Goal: Task Accomplishment & Management: Complete application form

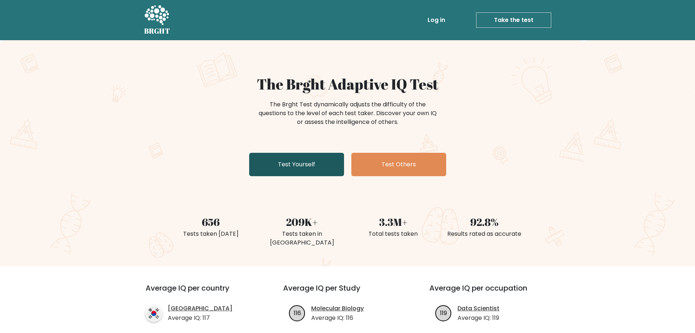
click at [323, 166] on link "Test Yourself" at bounding box center [296, 164] width 95 height 23
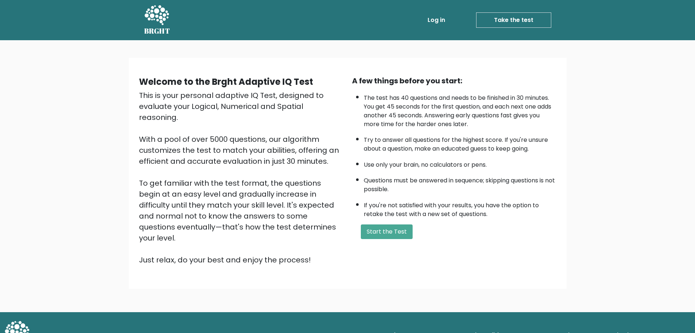
click at [438, 15] on link "Log in" at bounding box center [436, 20] width 23 height 15
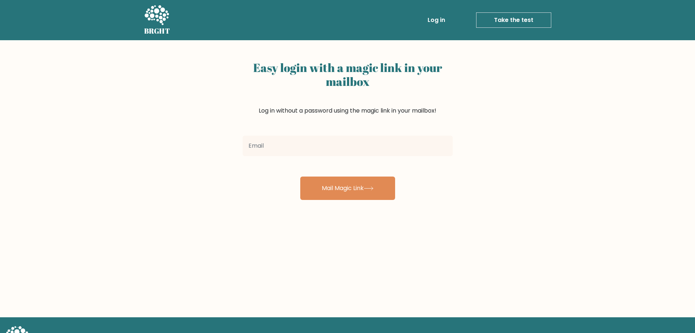
click at [331, 142] on input "email" at bounding box center [348, 145] width 210 height 20
click at [295, 147] on input "jonasperaltab8@@[DOMAIN_NAME]" at bounding box center [348, 145] width 210 height 20
click at [300, 147] on input "jonasperaltab8@@gmail.com" at bounding box center [348, 145] width 210 height 20
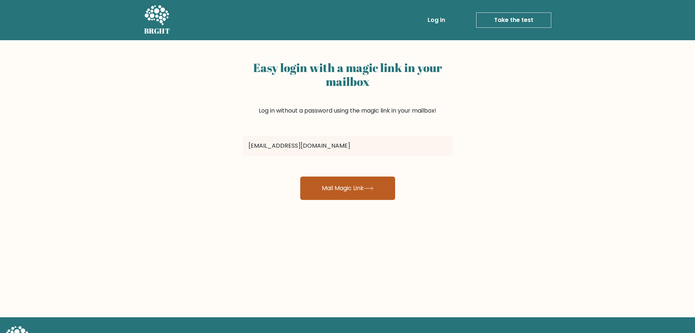
type input "jonasperaltab8@gmail.com"
click at [379, 192] on button "Mail Magic Link" at bounding box center [347, 187] width 95 height 23
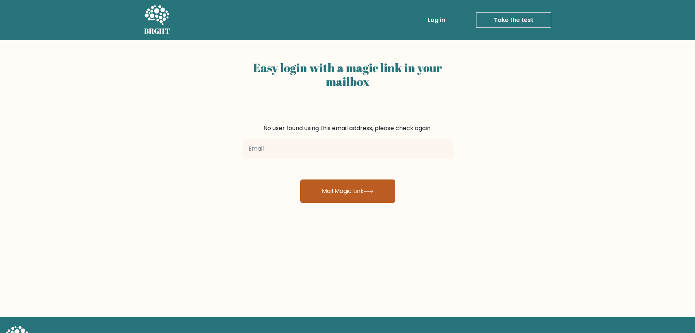
click at [354, 195] on button "Mail Magic Link" at bounding box center [347, 190] width 95 height 23
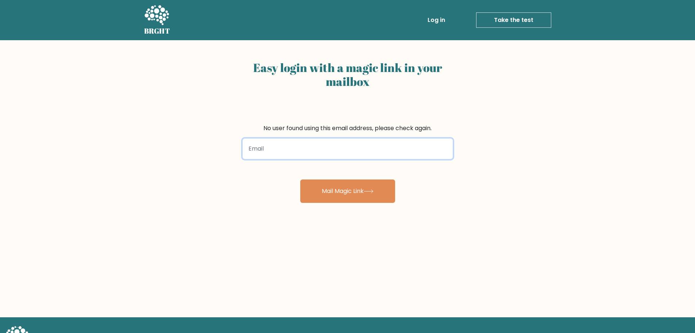
click at [305, 146] on input "email" at bounding box center [348, 148] width 210 height 20
type input "jonasperaltab8@gmail.com"
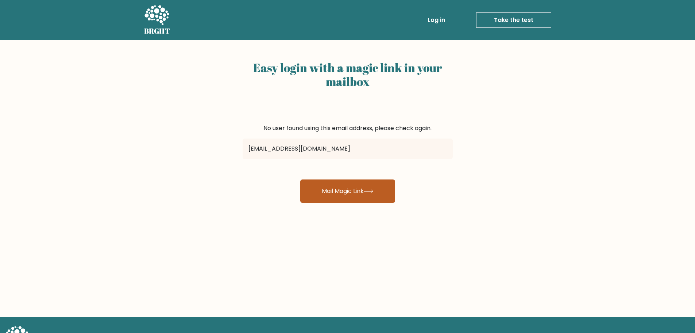
click at [323, 195] on button "Mail Magic Link" at bounding box center [347, 190] width 95 height 23
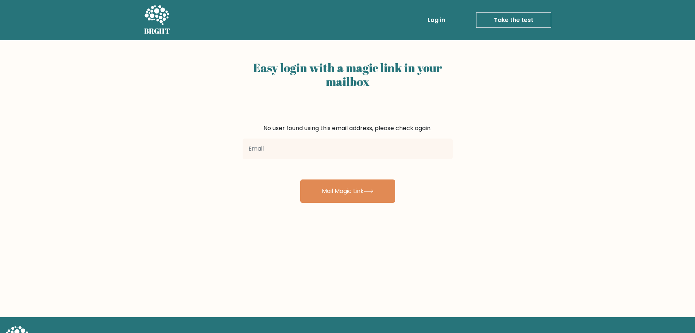
click at [516, 21] on link "Take the test" at bounding box center [513, 19] width 75 height 15
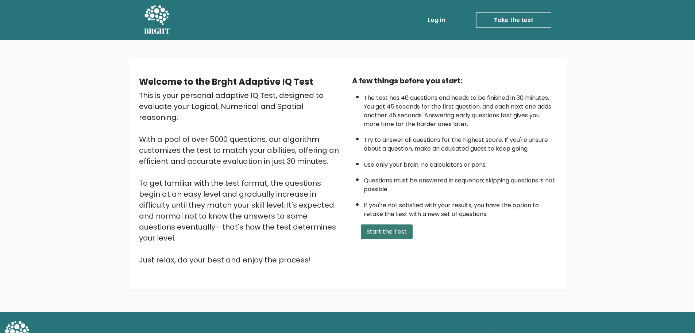
click at [391, 234] on button "Start the Test" at bounding box center [387, 231] width 52 height 15
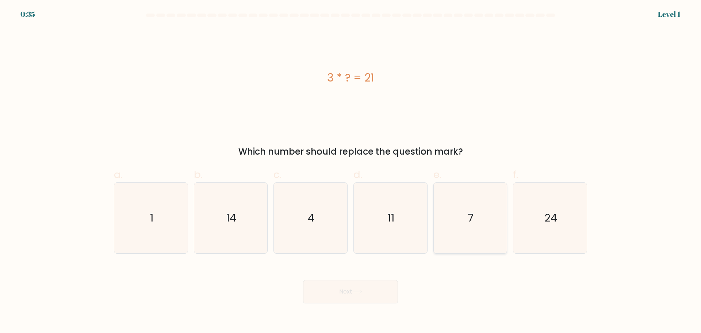
click at [467, 215] on icon "7" at bounding box center [470, 218] width 70 height 70
click at [351, 171] on input "e. 7" at bounding box center [350, 168] width 0 height 5
radio input "true"
click at [380, 291] on button "Next" at bounding box center [350, 291] width 95 height 23
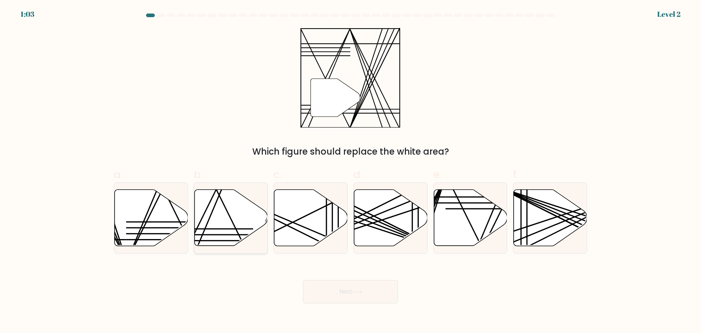
click at [218, 230] on icon at bounding box center [230, 217] width 73 height 56
click at [350, 171] on input "b." at bounding box center [350, 168] width 0 height 5
radio input "true"
click at [364, 304] on body "1:02 Level 2" at bounding box center [350, 166] width 701 height 333
click at [365, 290] on button "Next" at bounding box center [350, 291] width 95 height 23
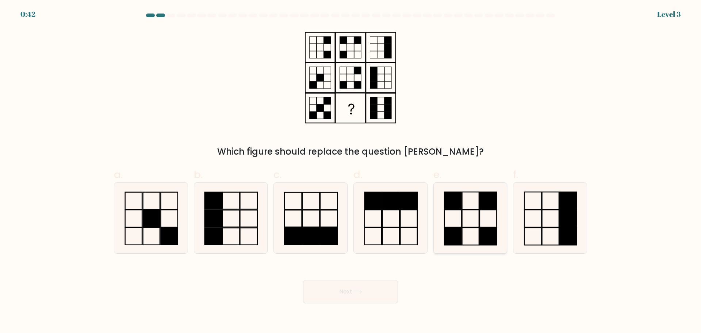
click at [468, 221] on icon at bounding box center [470, 218] width 70 height 70
click at [351, 171] on input "e." at bounding box center [350, 168] width 0 height 5
radio input "true"
click at [413, 229] on icon at bounding box center [390, 218] width 70 height 70
click at [351, 171] on input "d." at bounding box center [350, 168] width 0 height 5
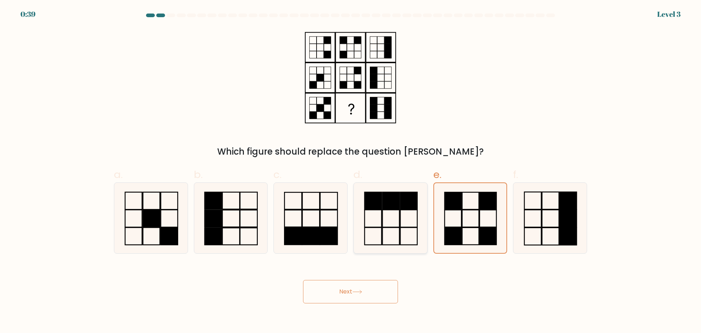
radio input "true"
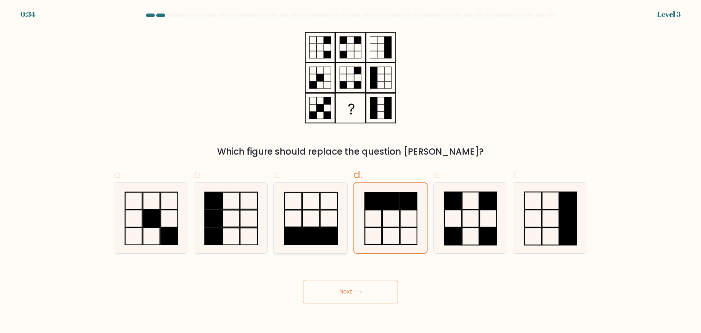
click at [318, 230] on rect at bounding box center [310, 235] width 17 height 17
click at [350, 171] on input "c." at bounding box center [350, 168] width 0 height 5
radio input "true"
click at [464, 230] on icon at bounding box center [470, 218] width 70 height 70
click at [351, 171] on input "e." at bounding box center [350, 168] width 0 height 5
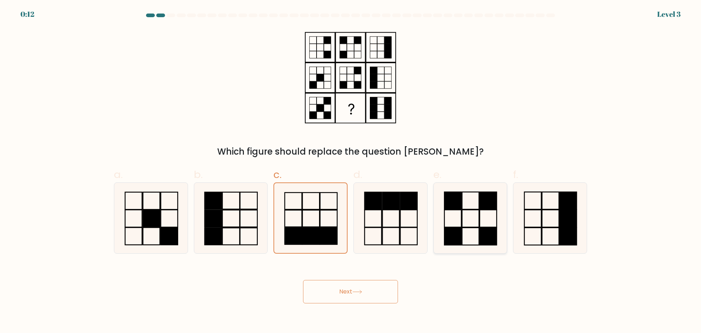
radio input "true"
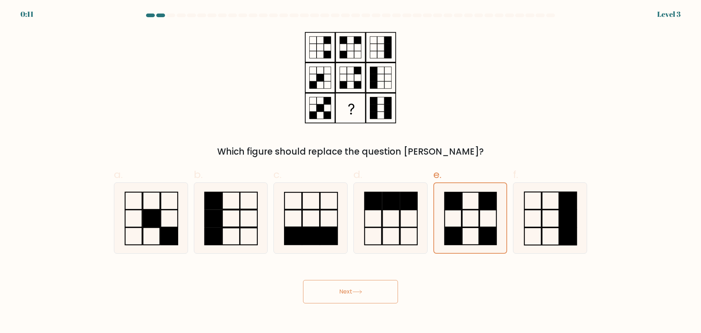
click at [379, 297] on button "Next" at bounding box center [350, 291] width 95 height 23
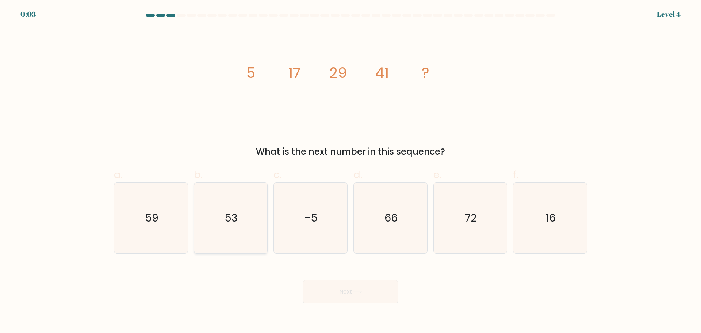
click at [233, 234] on icon "53" at bounding box center [230, 218] width 70 height 70
click at [350, 171] on input "b. 53" at bounding box center [350, 168] width 0 height 5
radio input "true"
click at [334, 293] on button "Next" at bounding box center [350, 291] width 95 height 23
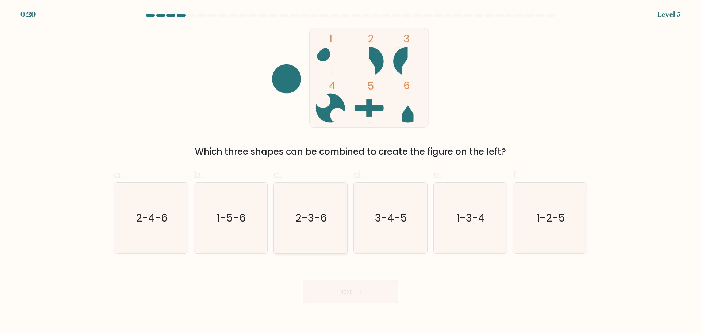
click at [321, 232] on icon "2-3-6" at bounding box center [310, 218] width 70 height 70
click at [350, 171] on input "c. 2-3-6" at bounding box center [350, 168] width 0 height 5
radio input "true"
click at [366, 300] on button "Next" at bounding box center [350, 291] width 95 height 23
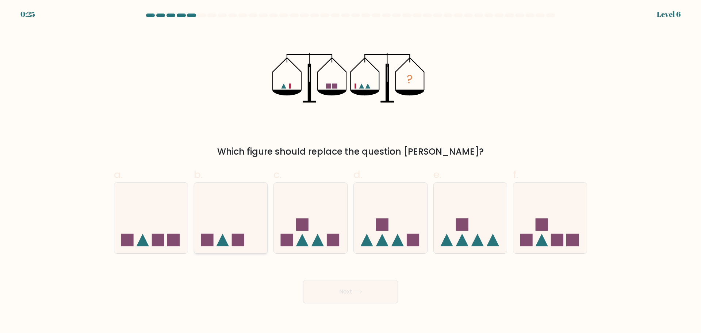
click at [238, 241] on rect at bounding box center [238, 240] width 12 height 12
click at [350, 171] on input "b." at bounding box center [350, 168] width 0 height 5
radio input "true"
drag, startPoint x: 368, startPoint y: 297, endPoint x: 364, endPoint y: 291, distance: 6.9
click at [365, 297] on button "Next" at bounding box center [350, 291] width 95 height 23
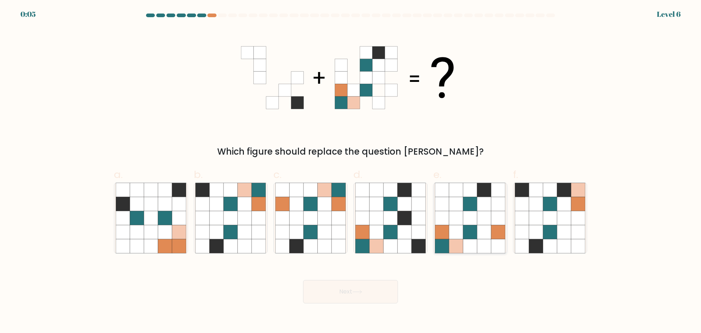
click at [463, 216] on icon at bounding box center [456, 218] width 14 height 14
click at [351, 171] on input "e." at bounding box center [350, 168] width 0 height 5
radio input "true"
click at [368, 307] on body "0:05 Level 6" at bounding box center [350, 166] width 701 height 333
click at [370, 300] on button "Next" at bounding box center [350, 291] width 95 height 23
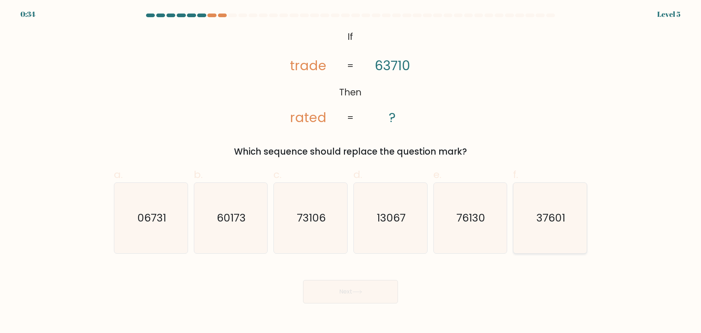
click at [551, 229] on icon "37601" at bounding box center [550, 218] width 70 height 70
click at [351, 171] on input "f. 37601" at bounding box center [350, 168] width 0 height 5
radio input "true"
click at [351, 295] on button "Next" at bounding box center [350, 291] width 95 height 23
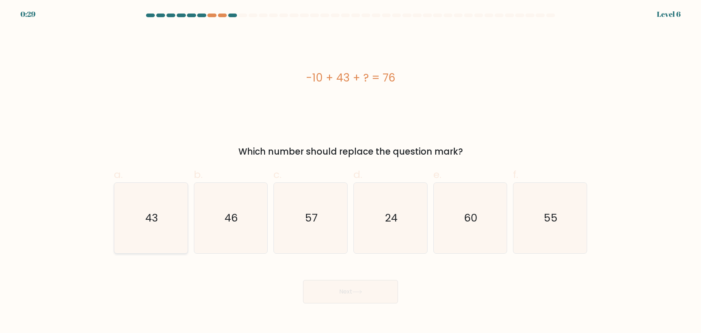
click at [170, 238] on icon "43" at bounding box center [151, 218] width 70 height 70
click at [350, 171] on input "a. 43" at bounding box center [350, 168] width 0 height 5
radio input "true"
click at [372, 287] on button "Next" at bounding box center [350, 291] width 95 height 23
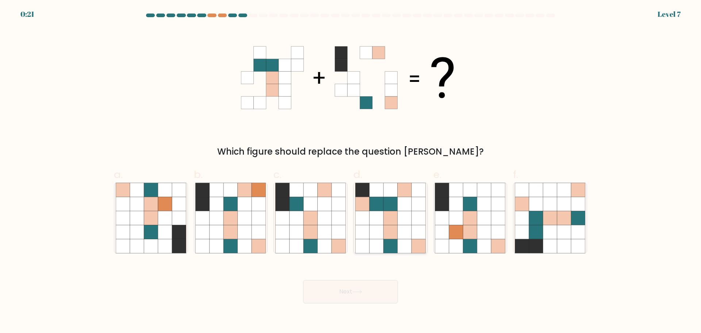
click at [406, 202] on icon at bounding box center [405, 203] width 14 height 14
click at [351, 171] on input "d." at bounding box center [350, 168] width 0 height 5
radio input "true"
click at [337, 289] on button "Next" at bounding box center [350, 291] width 95 height 23
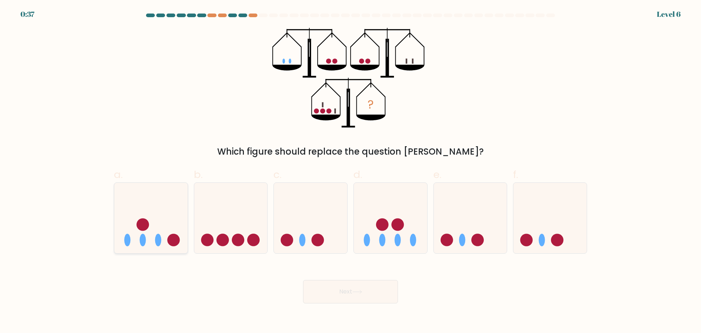
click at [159, 234] on ellipse at bounding box center [158, 240] width 6 height 12
click at [350, 171] on input "a." at bounding box center [350, 168] width 0 height 5
radio input "true"
drag, startPoint x: 341, startPoint y: 296, endPoint x: 337, endPoint y: 294, distance: 4.4
click at [339, 296] on button "Next" at bounding box center [350, 291] width 95 height 23
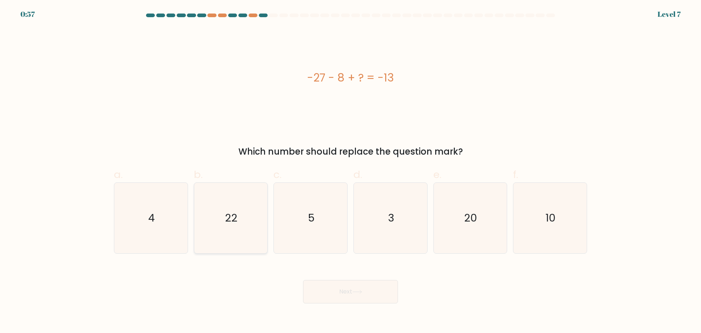
click at [239, 235] on icon "22" at bounding box center [230, 218] width 70 height 70
click at [350, 171] on input "b. 22" at bounding box center [350, 168] width 0 height 5
radio input "true"
click at [383, 295] on button "Next" at bounding box center [350, 291] width 95 height 23
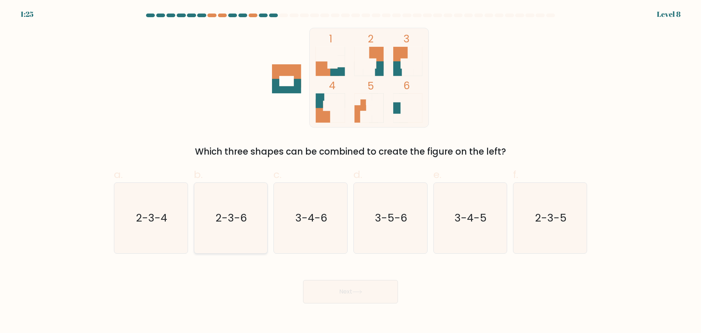
click at [231, 231] on icon "2-3-6" at bounding box center [230, 218] width 70 height 70
click at [350, 171] on input "b. 2-3-6" at bounding box center [350, 168] width 0 height 5
radio input "true"
click at [345, 294] on button "Next" at bounding box center [350, 291] width 95 height 23
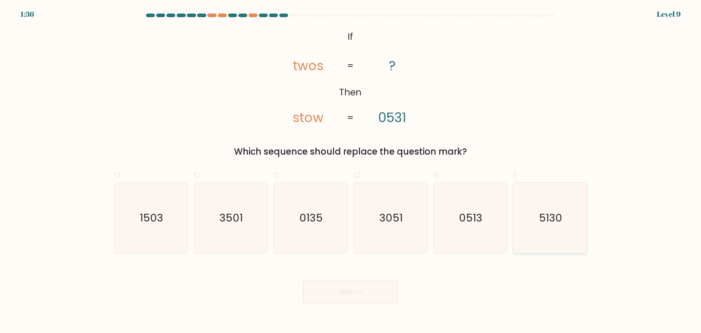
click at [554, 226] on icon "5130" at bounding box center [550, 218] width 70 height 70
click at [351, 171] on input "f. 5130" at bounding box center [350, 168] width 0 height 5
radio input "true"
click at [376, 289] on button "Next" at bounding box center [350, 291] width 95 height 23
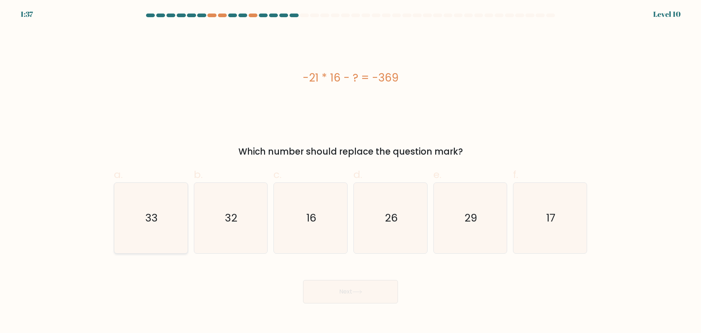
click at [131, 211] on icon "33" at bounding box center [151, 218] width 70 height 70
click at [350, 171] on input "a. 33" at bounding box center [350, 168] width 0 height 5
radio input "true"
click at [377, 294] on button "Next" at bounding box center [350, 291] width 95 height 23
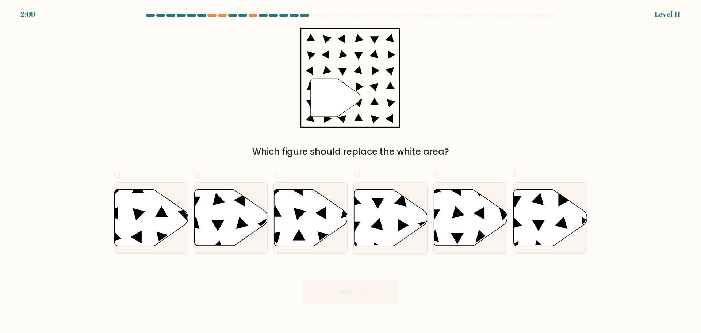
click at [396, 242] on icon at bounding box center [390, 217] width 73 height 56
click at [351, 171] on input "d." at bounding box center [350, 168] width 0 height 5
radio input "true"
click at [368, 294] on button "Next" at bounding box center [350, 291] width 95 height 23
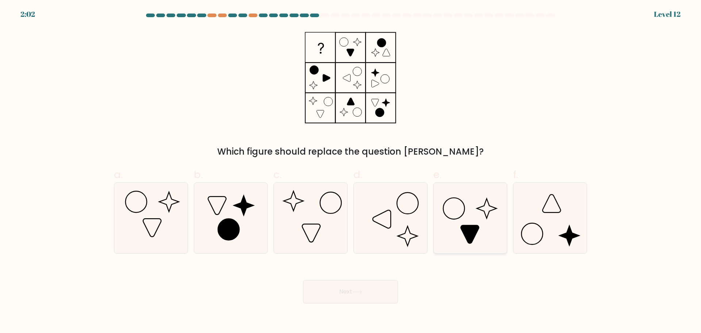
click at [468, 236] on icon at bounding box center [470, 234] width 18 height 18
click at [351, 171] on input "e." at bounding box center [350, 168] width 0 height 5
radio input "true"
click at [373, 293] on button "Next" at bounding box center [350, 291] width 95 height 23
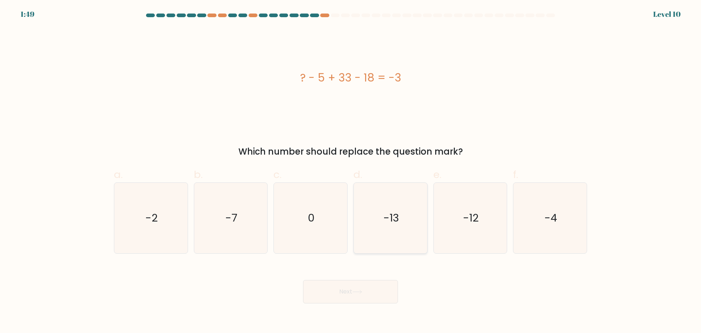
click at [412, 229] on icon "-13" at bounding box center [390, 218] width 70 height 70
click at [351, 171] on input "d. -13" at bounding box center [350, 168] width 0 height 5
radio input "true"
click at [371, 287] on button "Next" at bounding box center [350, 291] width 95 height 23
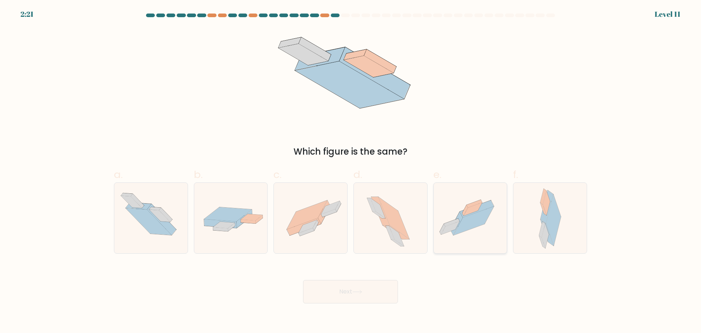
click at [482, 239] on icon at bounding box center [470, 217] width 73 height 55
click at [351, 171] on input "e." at bounding box center [350, 168] width 0 height 5
radio input "true"
click at [391, 295] on button "Next" at bounding box center [350, 291] width 95 height 23
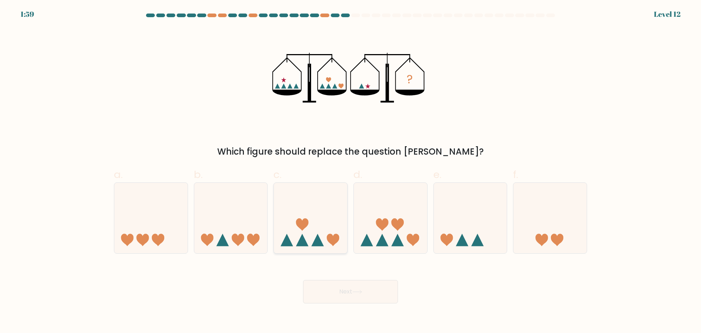
click at [305, 226] on icon at bounding box center [302, 224] width 12 height 12
click at [350, 171] on input "c." at bounding box center [350, 168] width 0 height 5
radio input "true"
click at [352, 296] on button "Next" at bounding box center [350, 291] width 95 height 23
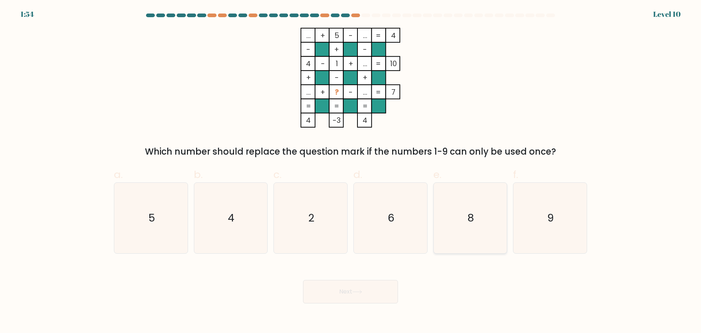
click at [474, 231] on icon "8" at bounding box center [470, 218] width 70 height 70
click at [351, 171] on input "e. 8" at bounding box center [350, 168] width 0 height 5
radio input "true"
click at [542, 212] on icon "9" at bounding box center [550, 218] width 70 height 70
click at [351, 171] on input "f. 9" at bounding box center [350, 168] width 0 height 5
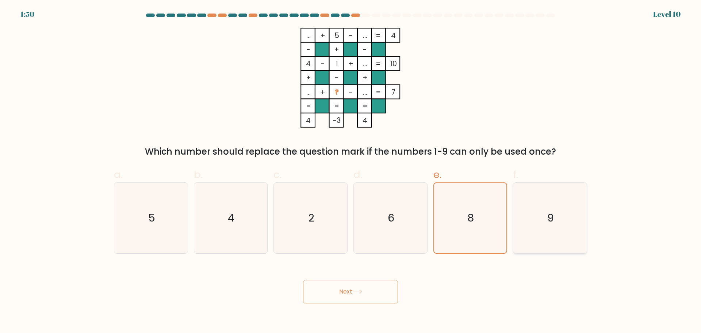
radio input "true"
click at [338, 290] on button "Next" at bounding box center [350, 291] width 95 height 23
click at [382, 297] on button "Next" at bounding box center [350, 291] width 95 height 23
click at [559, 233] on icon "9" at bounding box center [550, 218] width 70 height 70
click at [351, 171] on input "f. 9" at bounding box center [350, 168] width 0 height 5
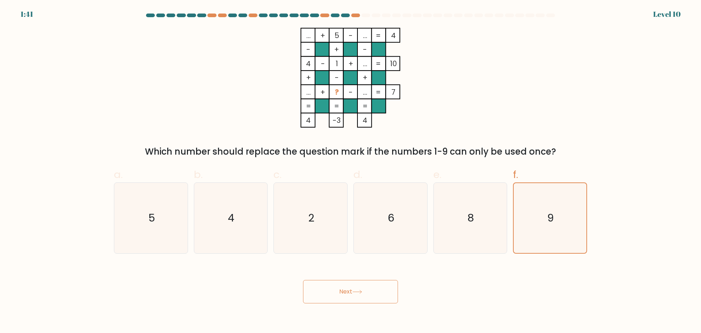
click at [378, 296] on button "Next" at bounding box center [350, 291] width 95 height 23
click at [372, 288] on button "Next" at bounding box center [350, 291] width 95 height 23
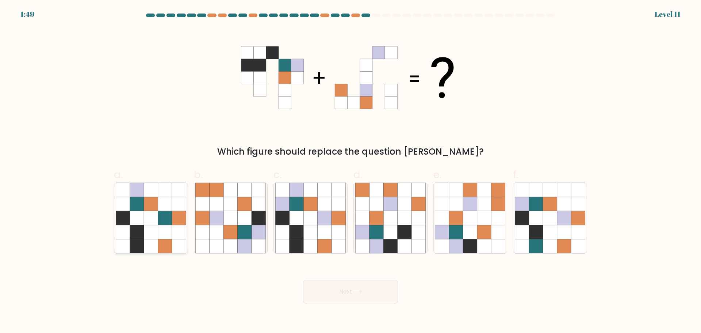
click at [140, 223] on icon at bounding box center [137, 218] width 14 height 14
click at [350, 171] on input "a." at bounding box center [350, 168] width 0 height 5
radio input "true"
click at [367, 292] on button "Next" at bounding box center [350, 291] width 95 height 23
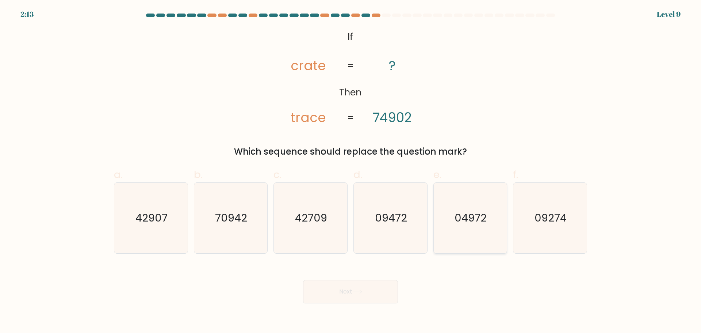
click at [486, 219] on text "04972" at bounding box center [471, 217] width 32 height 15
click at [351, 171] on input "e. 04972" at bounding box center [350, 168] width 0 height 5
radio input "true"
click at [376, 288] on button "Next" at bounding box center [350, 291] width 95 height 23
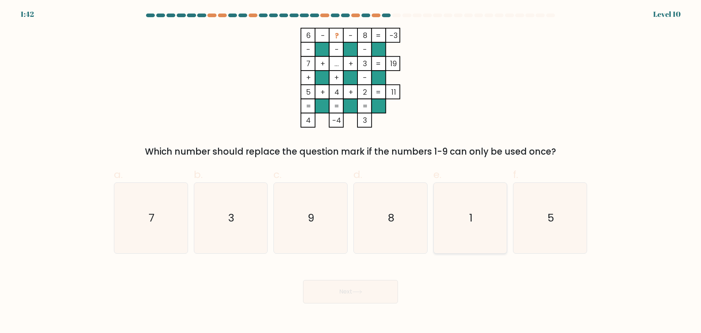
click at [470, 219] on text "1" at bounding box center [470, 217] width 3 height 15
click at [351, 171] on input "e. 1" at bounding box center [350, 168] width 0 height 5
radio input "true"
click at [352, 289] on button "Next" at bounding box center [350, 291] width 95 height 23
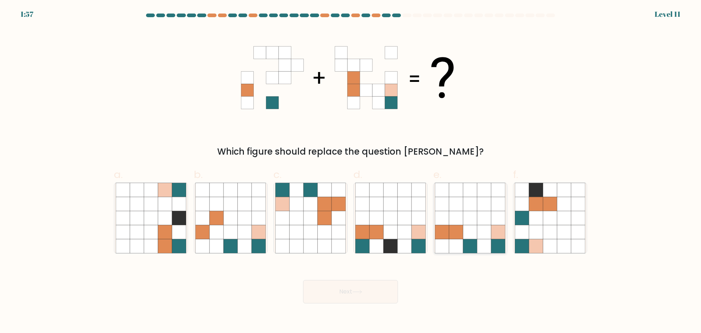
click at [483, 209] on icon at bounding box center [484, 203] width 14 height 14
click at [351, 171] on input "e." at bounding box center [350, 168] width 0 height 5
radio input "true"
click at [368, 297] on button "Next" at bounding box center [350, 291] width 95 height 23
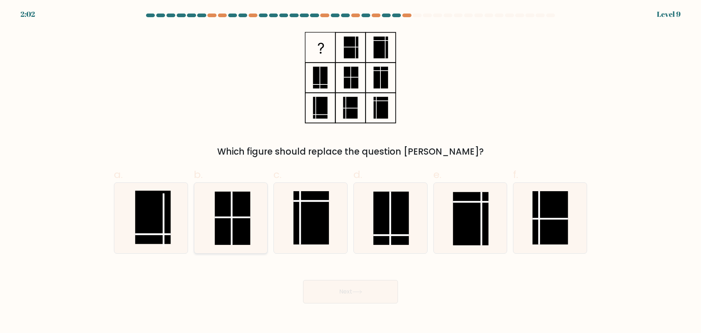
click at [253, 227] on icon at bounding box center [230, 218] width 70 height 70
click at [350, 171] on input "b." at bounding box center [350, 168] width 0 height 5
radio input "true"
click at [359, 299] on button "Next" at bounding box center [350, 291] width 95 height 23
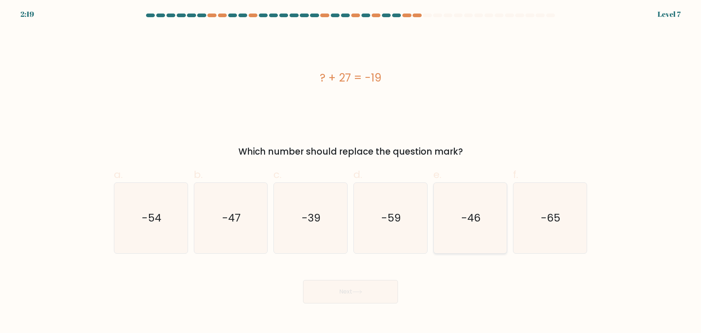
click at [482, 225] on icon "-46" at bounding box center [470, 218] width 70 height 70
click at [351, 171] on input "e. -46" at bounding box center [350, 168] width 0 height 5
radio input "true"
click at [376, 293] on button "Next" at bounding box center [350, 291] width 95 height 23
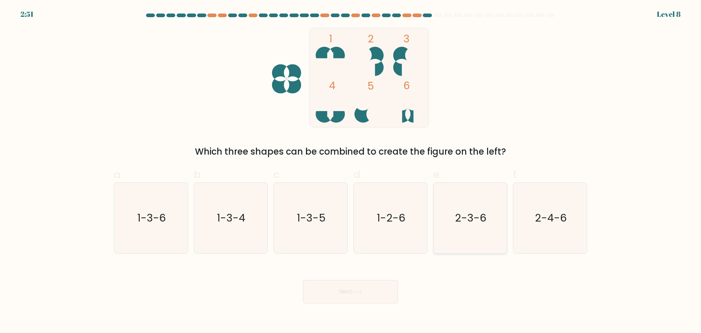
click at [459, 241] on icon "2-3-6" at bounding box center [470, 218] width 70 height 70
click at [351, 171] on input "e. 2-3-6" at bounding box center [350, 168] width 0 height 5
radio input "true"
click at [359, 287] on button "Next" at bounding box center [350, 291] width 95 height 23
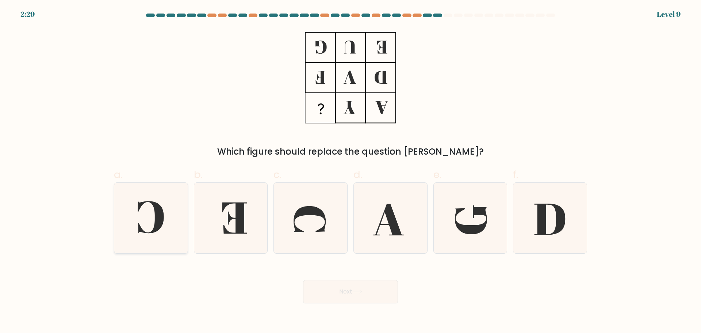
click at [161, 230] on icon at bounding box center [151, 218] width 70 height 70
click at [350, 171] on input "a." at bounding box center [350, 168] width 0 height 5
radio input "true"
click at [343, 298] on button "Next" at bounding box center [350, 291] width 95 height 23
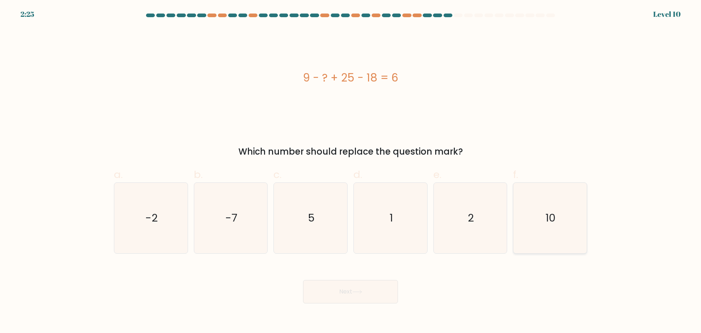
click at [569, 225] on icon "10" at bounding box center [550, 218] width 70 height 70
click at [351, 171] on input "f. 10" at bounding box center [350, 168] width 0 height 5
radio input "true"
click at [348, 291] on button "Next" at bounding box center [350, 291] width 95 height 23
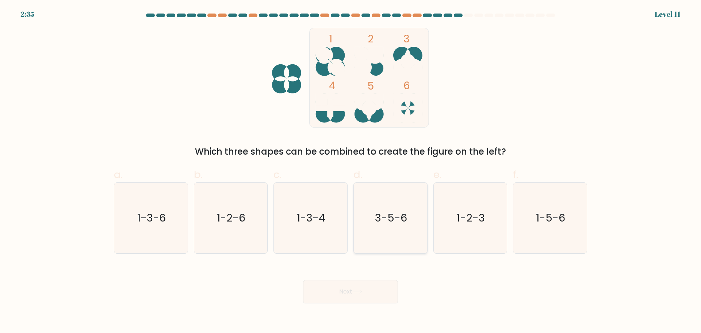
click at [391, 210] on icon "3-5-6" at bounding box center [390, 218] width 70 height 70
click at [351, 171] on input "d. 3-5-6" at bounding box center [350, 168] width 0 height 5
radio input "true"
click at [363, 295] on button "Next" at bounding box center [350, 291] width 95 height 23
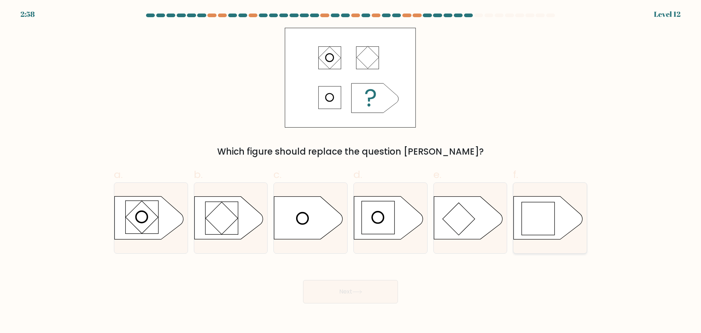
click at [543, 215] on rect at bounding box center [538, 218] width 33 height 33
click at [351, 171] on input "f." at bounding box center [350, 168] width 0 height 5
radio input "true"
click at [355, 296] on button "Next" at bounding box center [350, 291] width 95 height 23
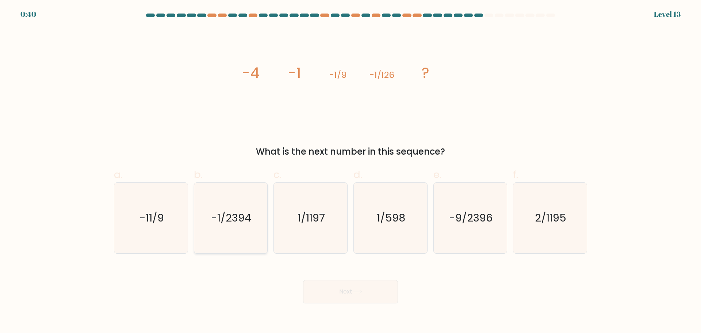
click at [238, 239] on icon "-1/2394" at bounding box center [230, 218] width 70 height 70
click at [350, 171] on input "b. -1/2394" at bounding box center [350, 168] width 0 height 5
radio input "true"
click at [366, 289] on button "Next" at bounding box center [350, 291] width 95 height 23
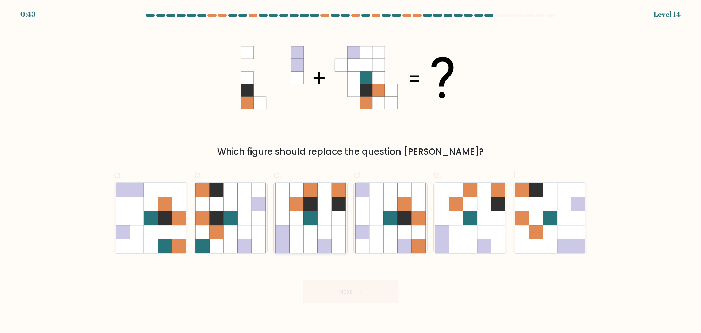
click at [331, 215] on icon at bounding box center [325, 218] width 14 height 14
click at [350, 171] on input "c." at bounding box center [350, 168] width 0 height 5
radio input "true"
click at [368, 288] on button "Next" at bounding box center [350, 291] width 95 height 23
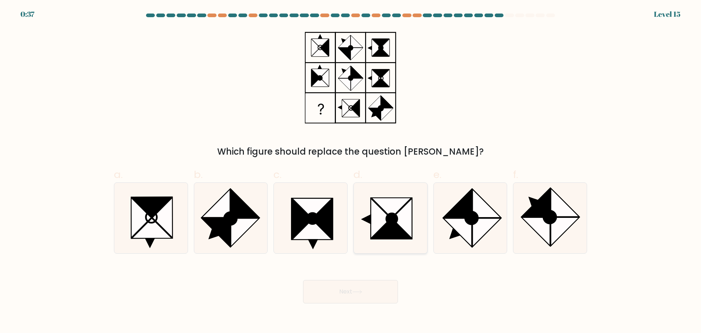
click at [392, 232] on icon at bounding box center [391, 229] width 40 height 20
click at [351, 171] on input "d." at bounding box center [350, 168] width 0 height 5
radio input "true"
click at [372, 293] on button "Next" at bounding box center [350, 291] width 95 height 23
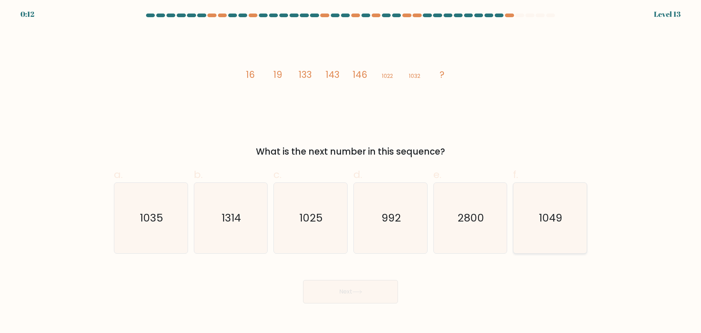
click at [575, 237] on icon "1049" at bounding box center [550, 218] width 70 height 70
click at [351, 171] on input "f. 1049" at bounding box center [350, 168] width 0 height 5
radio input "true"
click at [361, 299] on button "Next" at bounding box center [350, 291] width 95 height 23
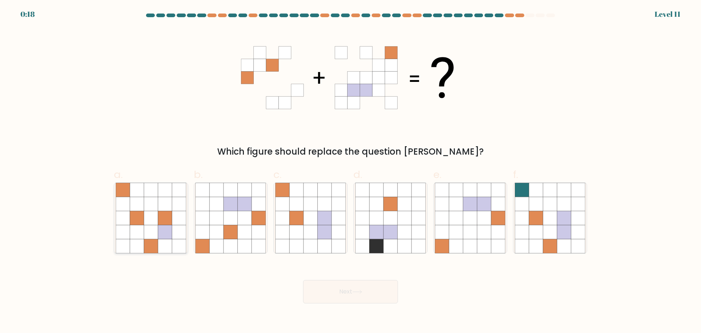
click at [172, 242] on icon at bounding box center [165, 246] width 14 height 14
click at [350, 171] on input "a." at bounding box center [350, 168] width 0 height 5
radio input "true"
click at [242, 248] on icon at bounding box center [245, 246] width 14 height 14
click at [350, 171] on input "b." at bounding box center [350, 168] width 0 height 5
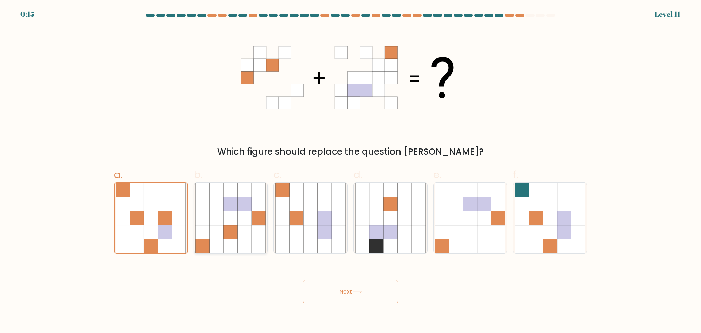
radio input "true"
click at [331, 294] on button "Next" at bounding box center [350, 291] width 95 height 23
click at [327, 292] on button "Next" at bounding box center [350, 291] width 95 height 23
click at [376, 288] on button "Next" at bounding box center [350, 291] width 95 height 23
click at [375, 288] on button "Next" at bounding box center [350, 291] width 95 height 23
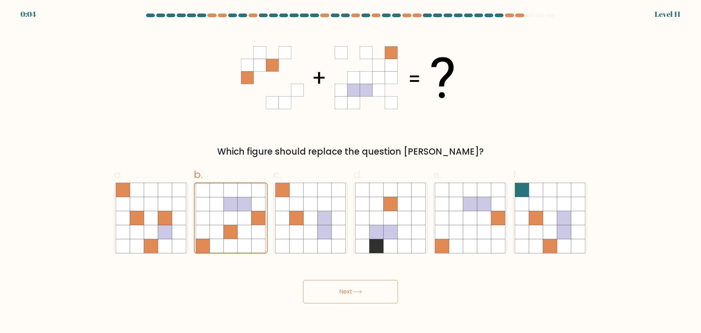
drag, startPoint x: 372, startPoint y: 291, endPoint x: 368, endPoint y: 291, distance: 4.0
click at [370, 291] on button "Next" at bounding box center [350, 291] width 95 height 23
click at [367, 290] on button "Next" at bounding box center [350, 291] width 95 height 23
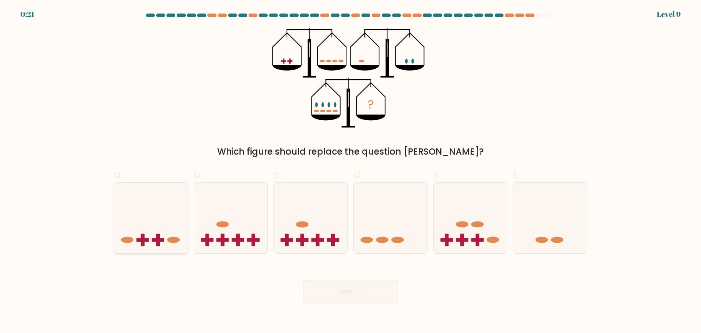
click at [181, 219] on icon at bounding box center [150, 217] width 73 height 61
click at [350, 171] on input "a." at bounding box center [350, 168] width 0 height 5
radio input "true"
click at [355, 297] on button "Next" at bounding box center [350, 291] width 95 height 23
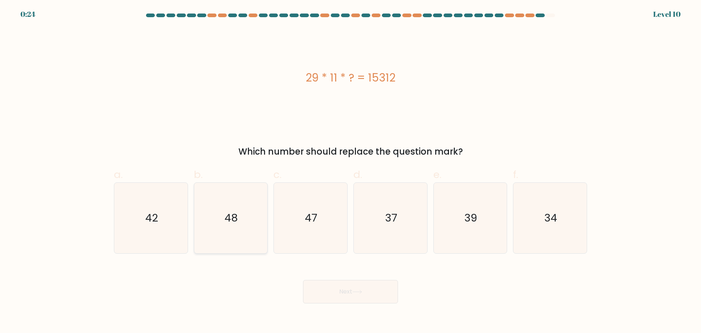
click at [241, 215] on icon "48" at bounding box center [230, 218] width 70 height 70
click at [350, 171] on input "b. 48" at bounding box center [350, 168] width 0 height 5
radio input "true"
click at [361, 300] on button "Next" at bounding box center [350, 291] width 95 height 23
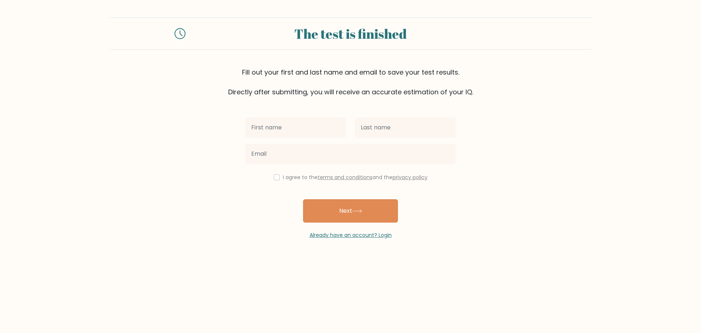
click at [314, 123] on input "text" at bounding box center [295, 127] width 101 height 20
type input "[PERSON_NAME]"
click at [382, 130] on input "text" at bounding box center [405, 127] width 101 height 20
type input "[PERSON_NAME]"
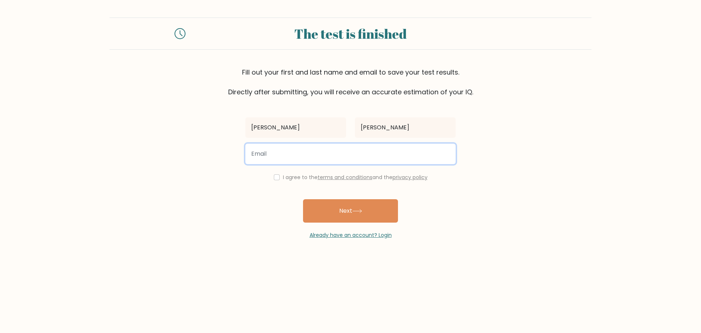
click at [362, 150] on input "email" at bounding box center [350, 153] width 210 height 20
type input "[EMAIL_ADDRESS][DOMAIN_NAME]"
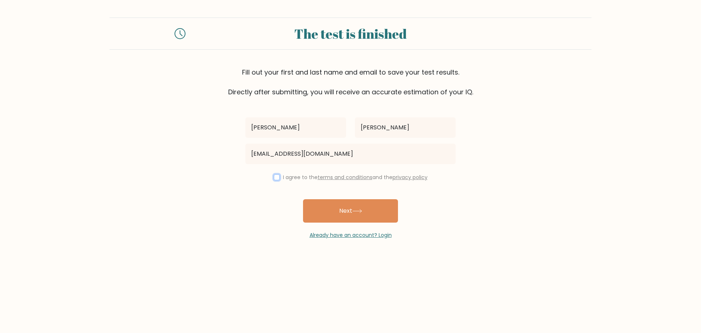
click at [275, 177] on input "checkbox" at bounding box center [277, 177] width 6 height 6
checkbox input "true"
click at [374, 214] on button "Next" at bounding box center [350, 210] width 95 height 23
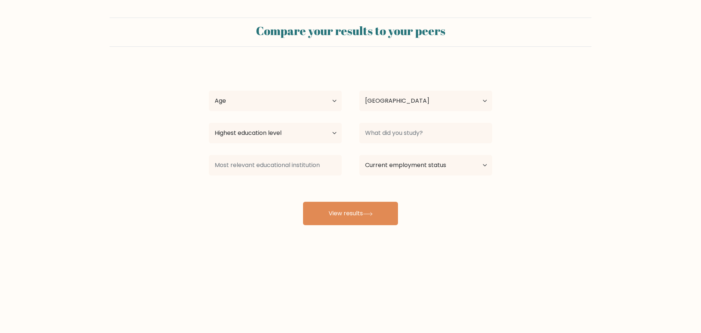
select select "PH"
click at [321, 106] on select "Age Under [DEMOGRAPHIC_DATA] [DEMOGRAPHIC_DATA] [DEMOGRAPHIC_DATA] [DEMOGRAPHIC…" at bounding box center [275, 101] width 133 height 20
select select "25_34"
click at [209, 91] on select "Age Under [DEMOGRAPHIC_DATA] [DEMOGRAPHIC_DATA] [DEMOGRAPHIC_DATA] [DEMOGRAPHIC…" at bounding box center [275, 101] width 133 height 20
click at [302, 130] on select "Highest education level No schooling Primary Lower Secondary Upper Secondary Oc…" at bounding box center [275, 133] width 133 height 20
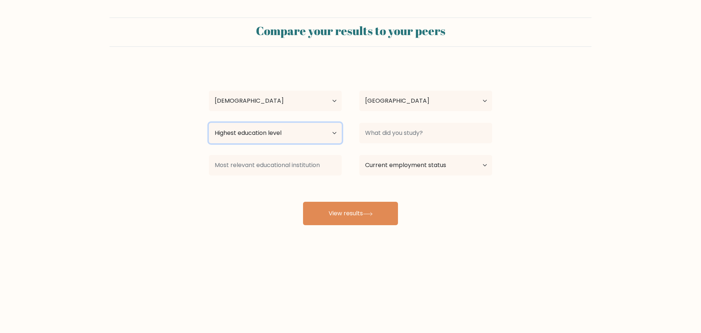
select select "bachelors_degree"
click at [209, 123] on select "Highest education level No schooling Primary Lower Secondary Upper Secondary Oc…" at bounding box center [275, 133] width 133 height 20
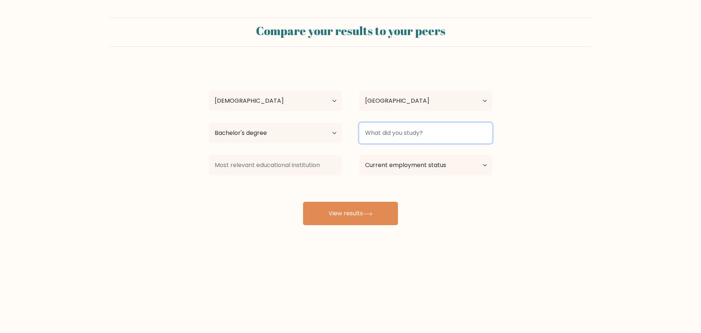
click at [390, 139] on input at bounding box center [425, 133] width 133 height 20
click at [388, 139] on input at bounding box center [425, 133] width 133 height 20
click at [387, 139] on input at bounding box center [425, 133] width 133 height 20
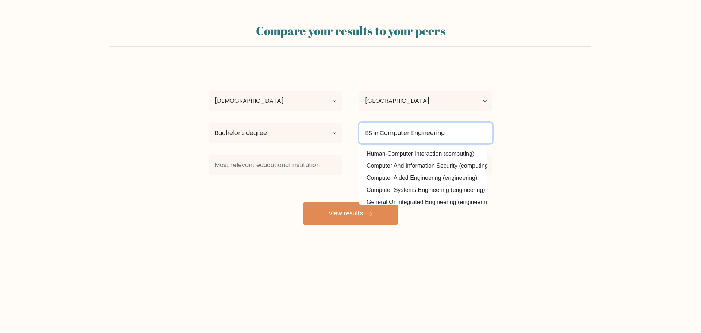
scroll to position [37, 0]
type input "BS in Computer Engineering"
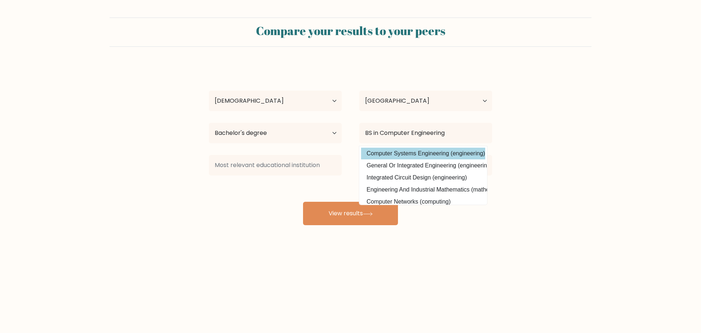
click at [436, 156] on div "Jonas Peter Peralta Age Under 18 years old 18-24 years old 25-34 years old 35-4…" at bounding box center [350, 144] width 292 height 161
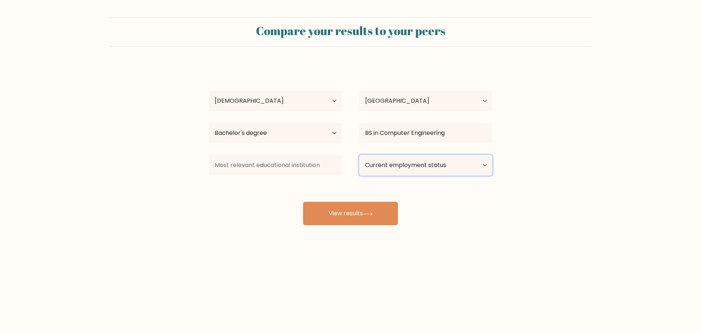
click at [439, 163] on select "Current employment status Employed Student Retired Other / prefer not to answer" at bounding box center [425, 165] width 133 height 20
select select "other"
click at [359, 155] on select "Current employment status Employed Student Retired Other / prefer not to answer" at bounding box center [425, 165] width 133 height 20
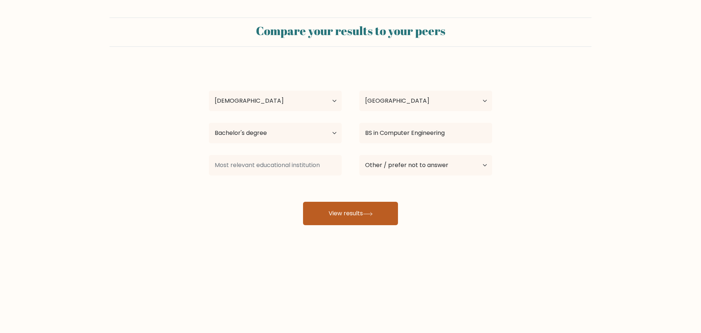
click at [372, 214] on icon at bounding box center [367, 213] width 9 height 3
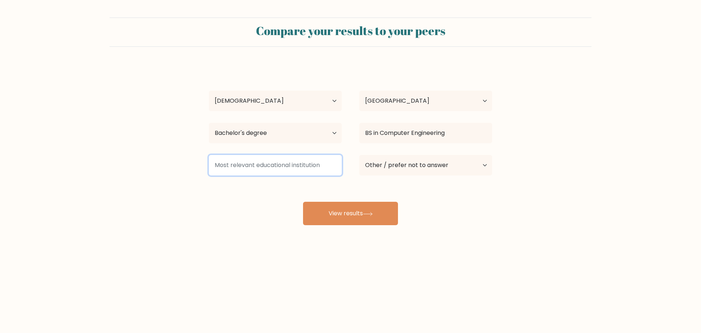
click at [320, 169] on input at bounding box center [275, 165] width 133 height 20
click at [314, 170] on input at bounding box center [275, 165] width 133 height 20
click at [313, 172] on input at bounding box center [275, 165] width 133 height 20
drag, startPoint x: 315, startPoint y: 164, endPoint x: 304, endPoint y: 162, distance: 11.4
click at [315, 164] on input at bounding box center [275, 165] width 133 height 20
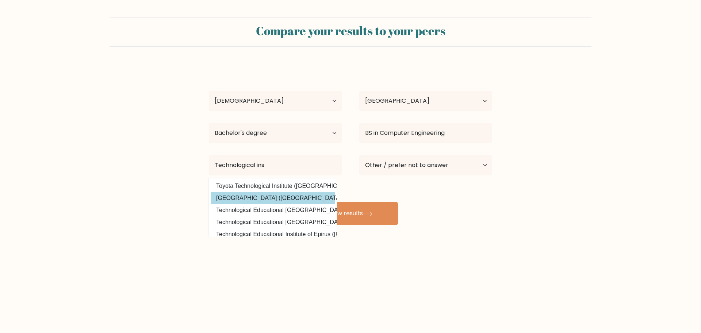
click at [288, 192] on option "Technological Institute of the Philippines (Philippines)" at bounding box center [273, 198] width 124 height 12
type input "Technological [GEOGRAPHIC_DATA]"
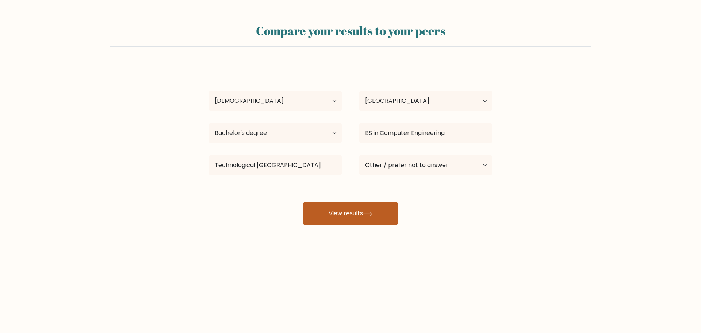
click at [357, 211] on button "View results" at bounding box center [350, 213] width 95 height 23
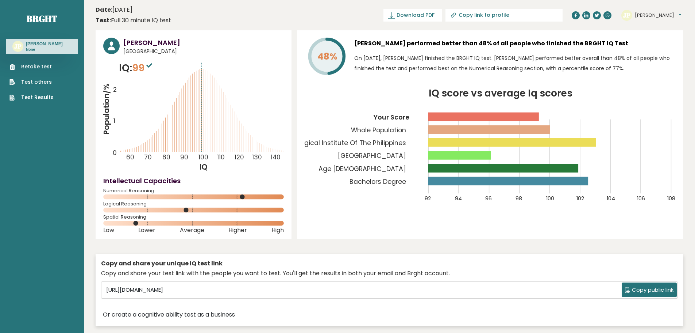
click at [167, 45] on h3 "[PERSON_NAME]" at bounding box center [203, 43] width 161 height 10
click at [435, 13] on span "Download PDF" at bounding box center [416, 15] width 38 height 8
